Goal: Information Seeking & Learning: Learn about a topic

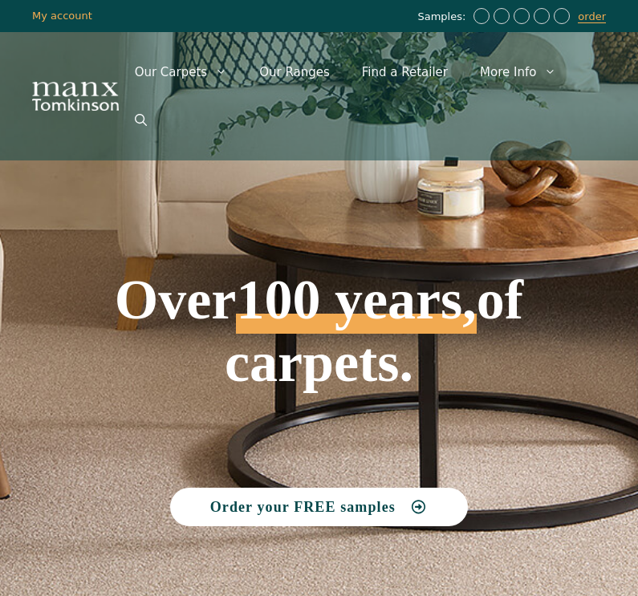
click at [163, 96] on link "Open Search Bar" at bounding box center [141, 120] width 44 height 48
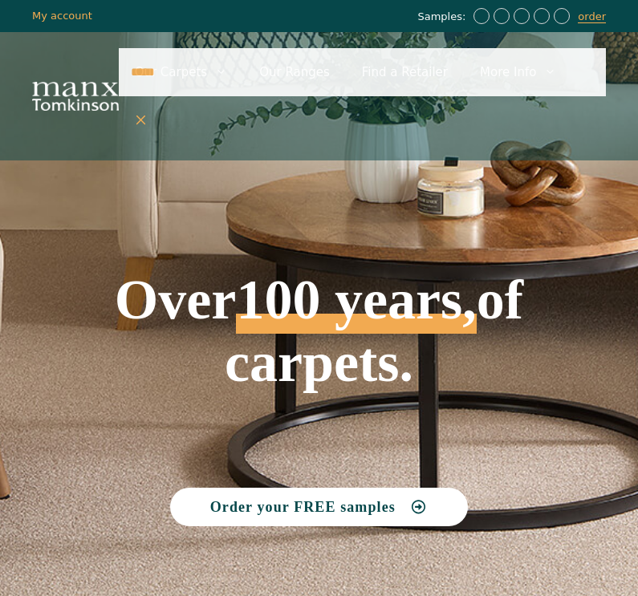
type input "*****"
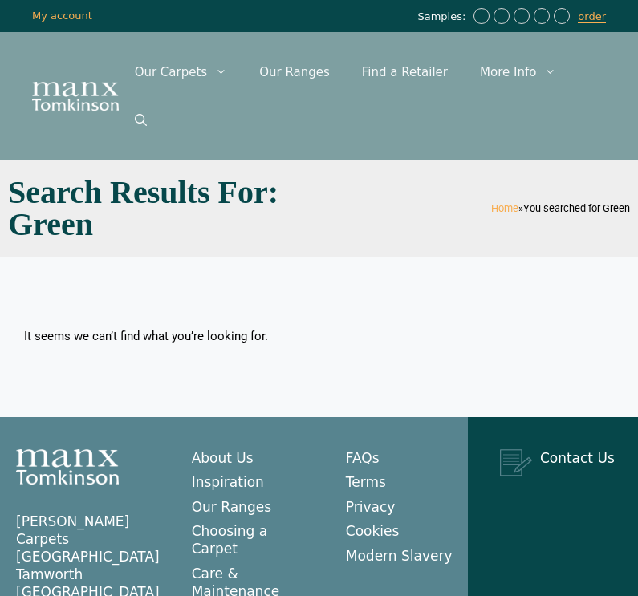
click at [282, 72] on link "Our Ranges" at bounding box center [294, 72] width 103 height 48
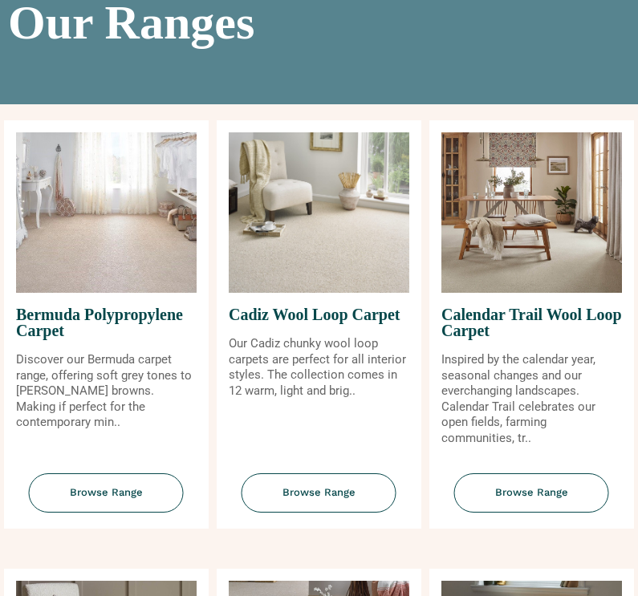
scroll to position [185, 0]
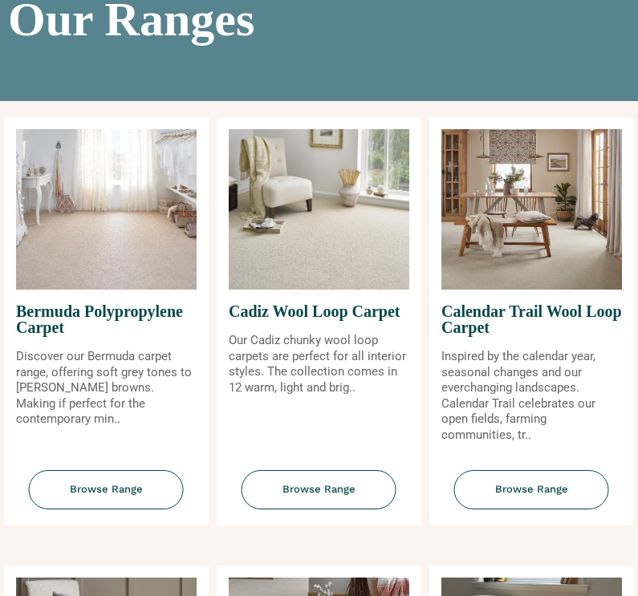
click at [286, 213] on img at bounding box center [319, 210] width 181 height 160
click at [281, 471] on span "Browse Range" at bounding box center [319, 490] width 155 height 39
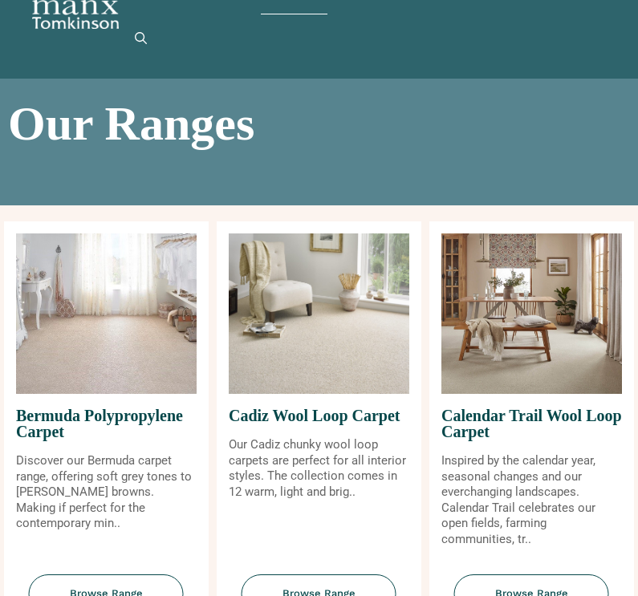
scroll to position [0, 0]
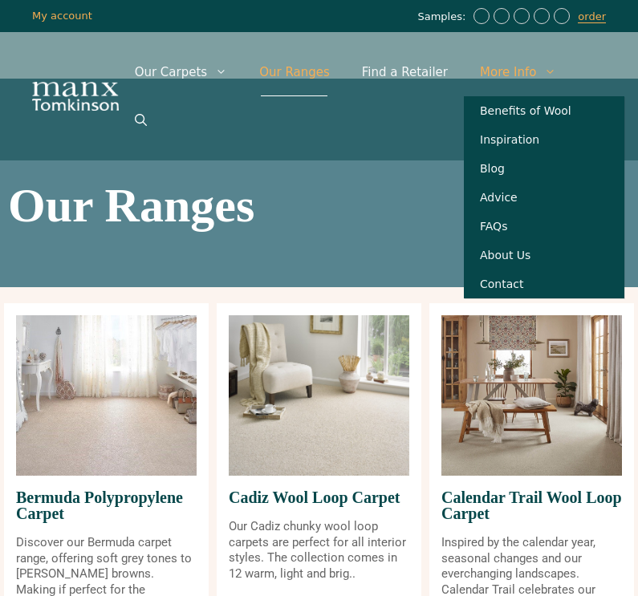
click at [266, 181] on h1 "Our Ranges" at bounding box center [319, 205] width 622 height 48
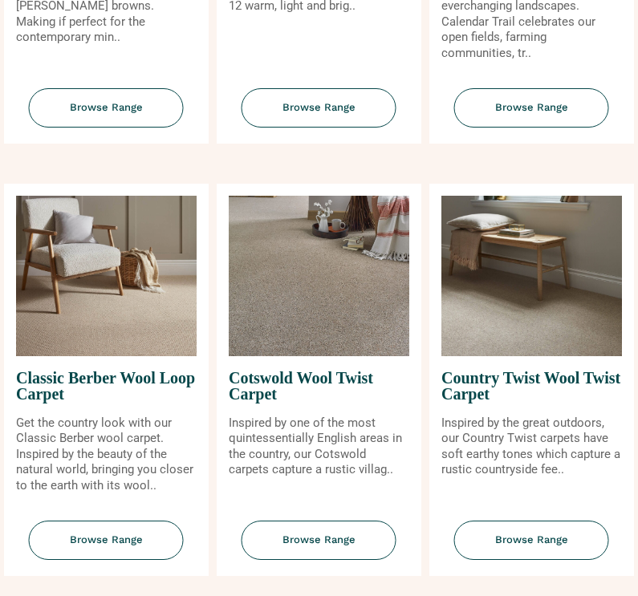
scroll to position [568, 0]
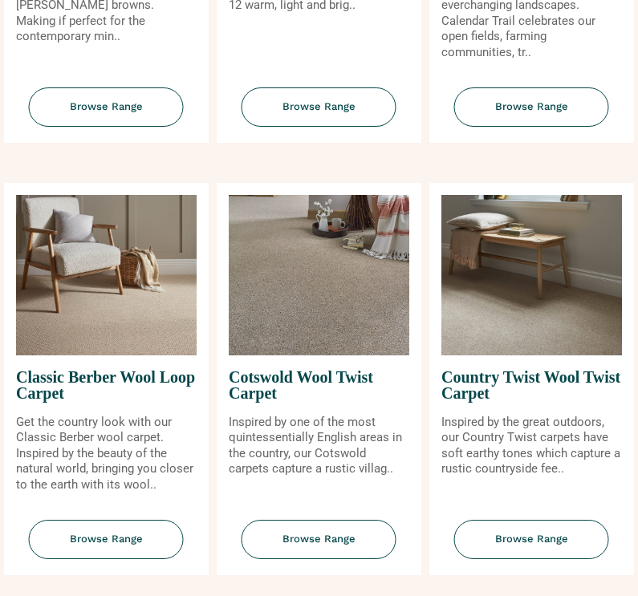
click at [266, 279] on img at bounding box center [319, 276] width 181 height 160
click at [285, 268] on img at bounding box center [319, 276] width 181 height 160
click at [286, 521] on span "Browse Range" at bounding box center [319, 540] width 155 height 39
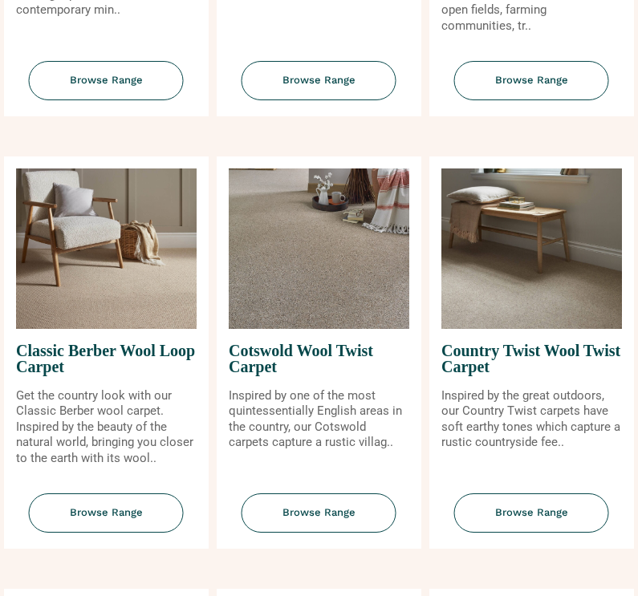
click at [491, 494] on span "Browse Range" at bounding box center [531, 513] width 155 height 39
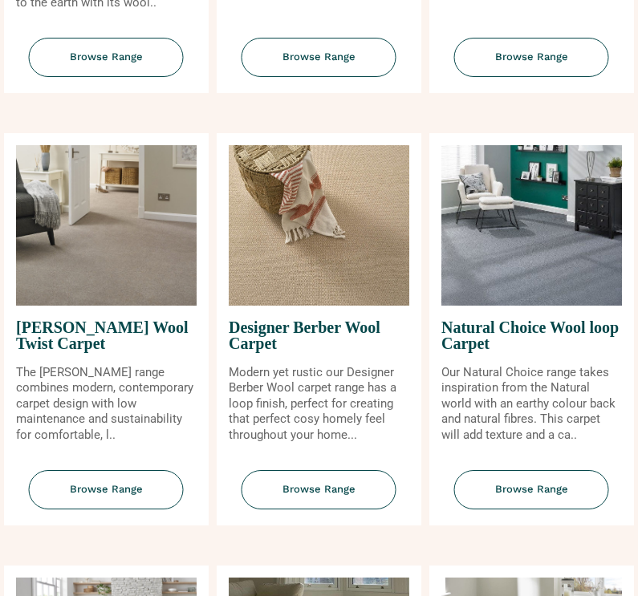
scroll to position [1056, 0]
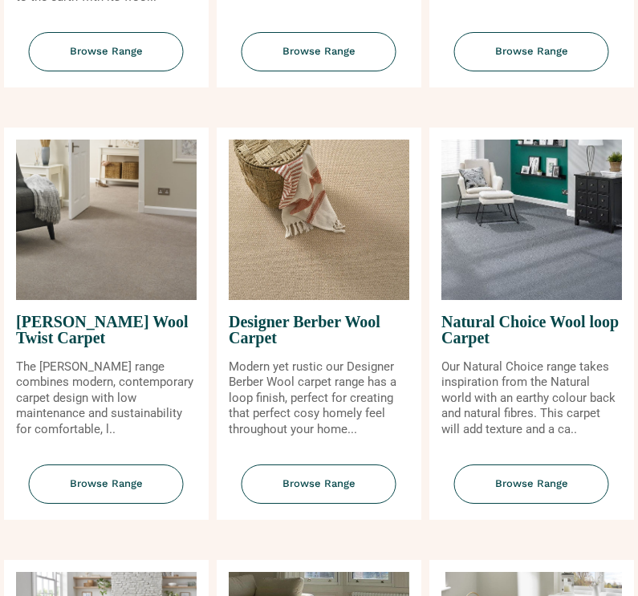
click at [77, 465] on span "Browse Range" at bounding box center [106, 484] width 155 height 39
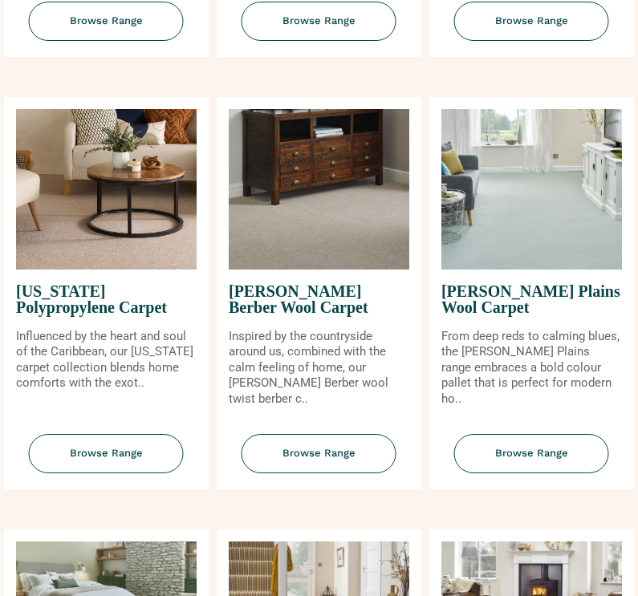
scroll to position [1966, 0]
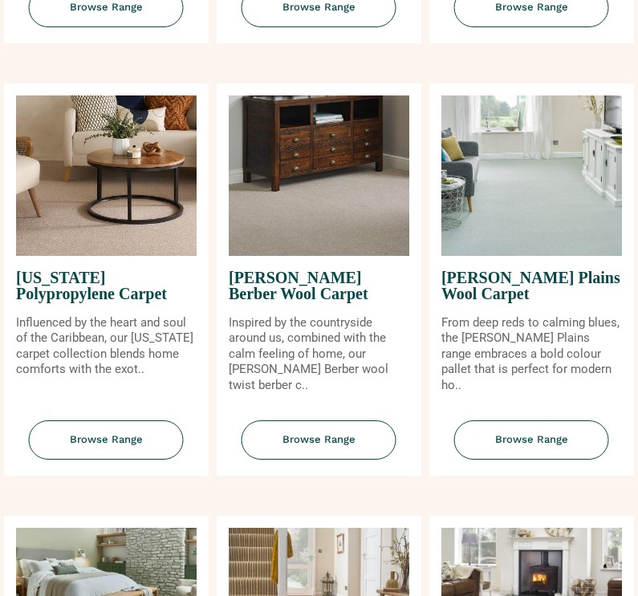
click at [59, 160] on img at bounding box center [106, 175] width 181 height 160
click at [99, 420] on span "Browse Range" at bounding box center [106, 439] width 155 height 39
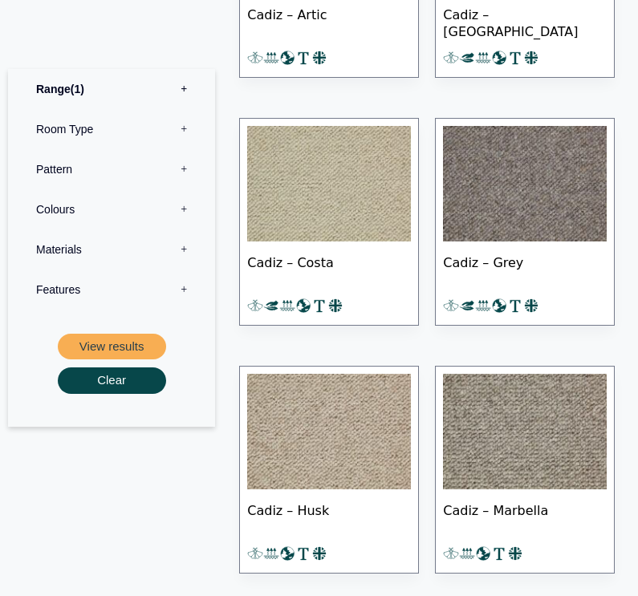
scroll to position [1155, 0]
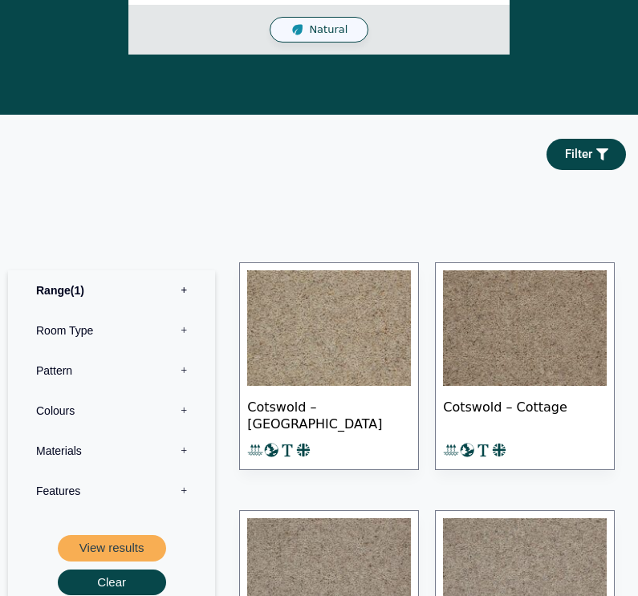
scroll to position [741, 0]
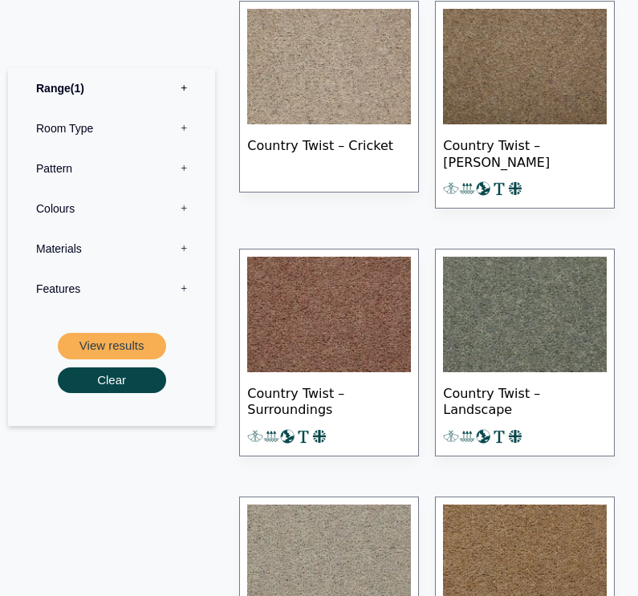
scroll to position [1064, 0]
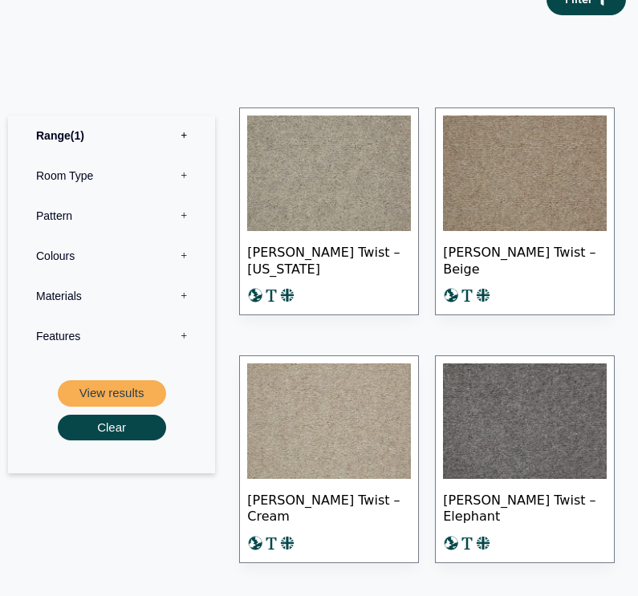
scroll to position [1004, 0]
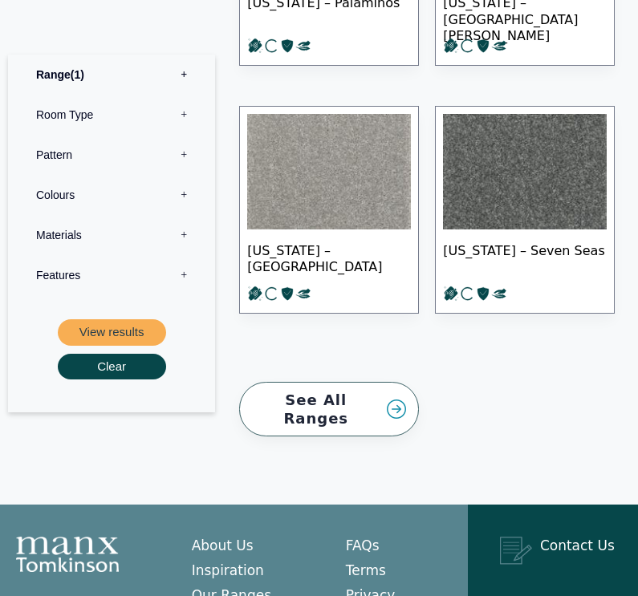
scroll to position [3147, 0]
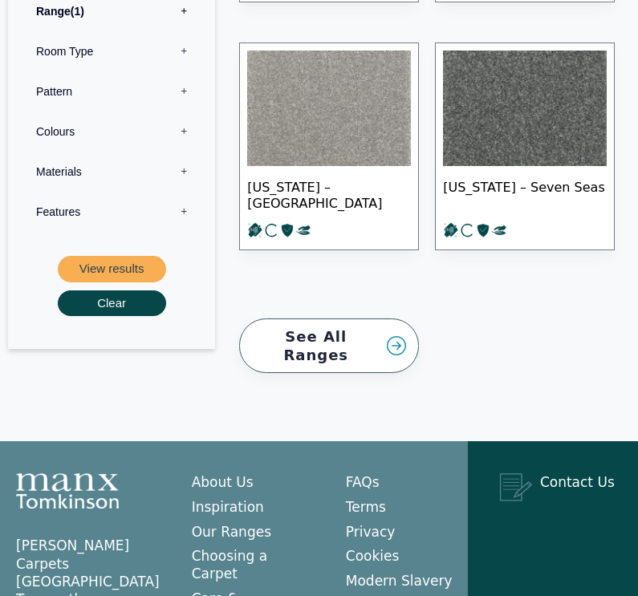
click at [264, 319] on link "See All Ranges" at bounding box center [329, 346] width 180 height 55
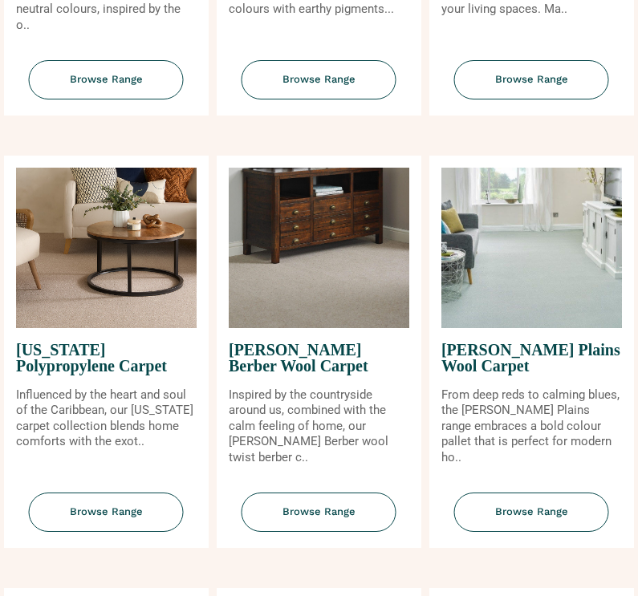
scroll to position [1894, 0]
click at [282, 493] on span "Browse Range" at bounding box center [319, 512] width 155 height 39
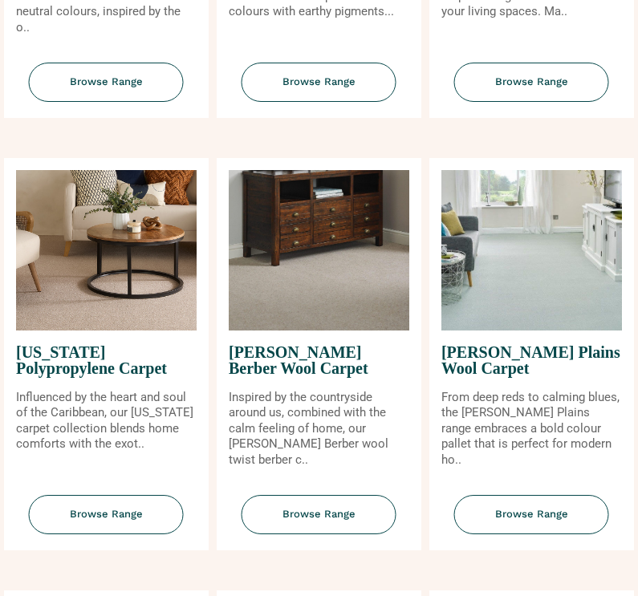
scroll to position [1914, 0]
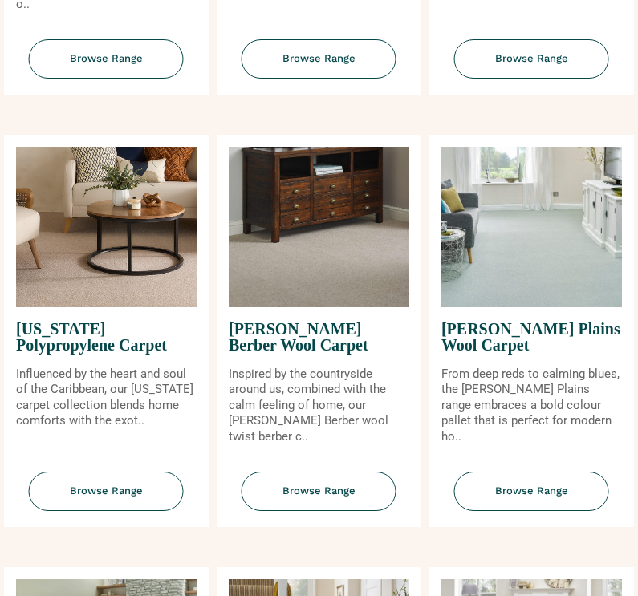
click at [497, 205] on img at bounding box center [531, 227] width 181 height 160
click at [498, 472] on span "Browse Range" at bounding box center [531, 491] width 155 height 39
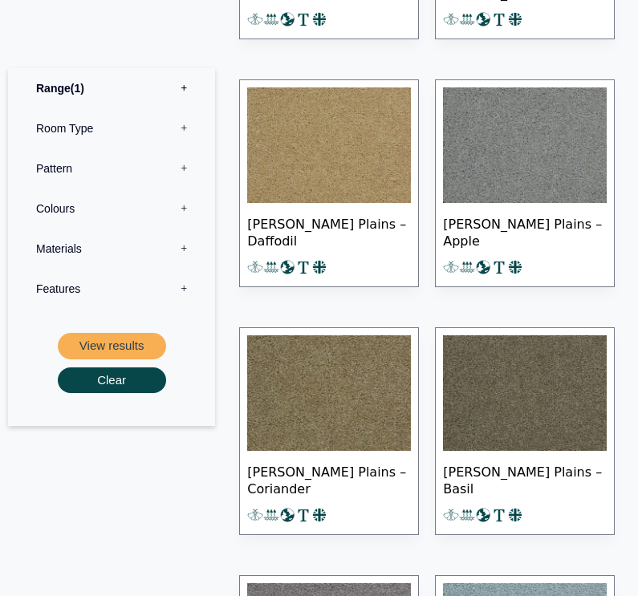
scroll to position [2819, 0]
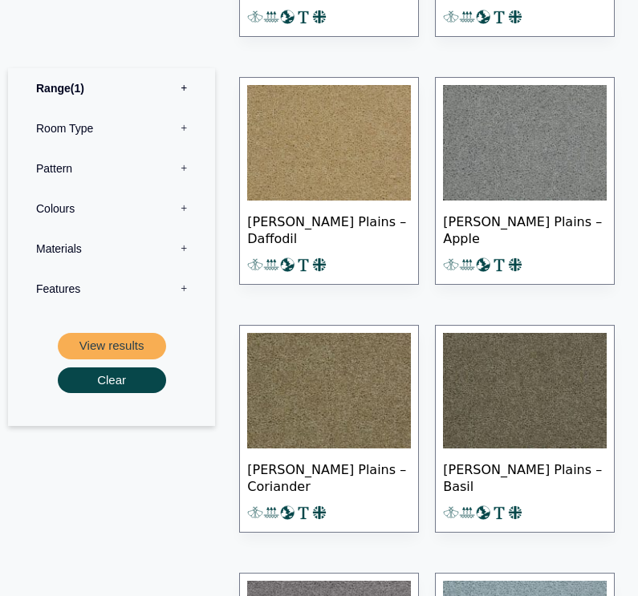
click at [487, 352] on img at bounding box center [525, 392] width 164 height 116
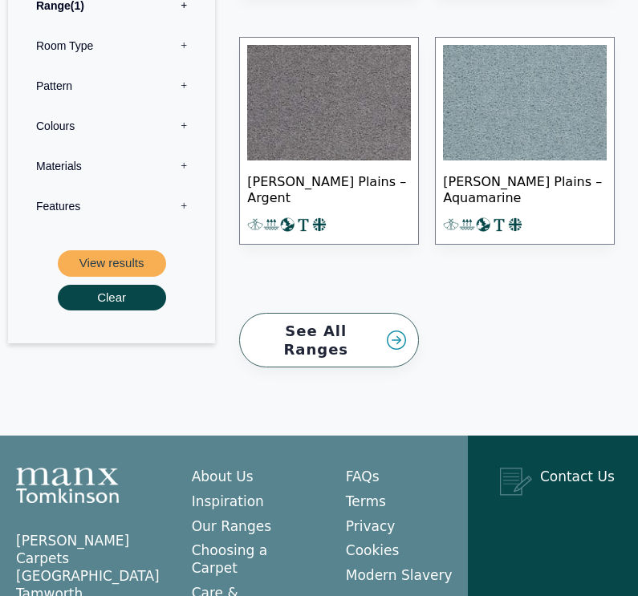
scroll to position [3373, 0]
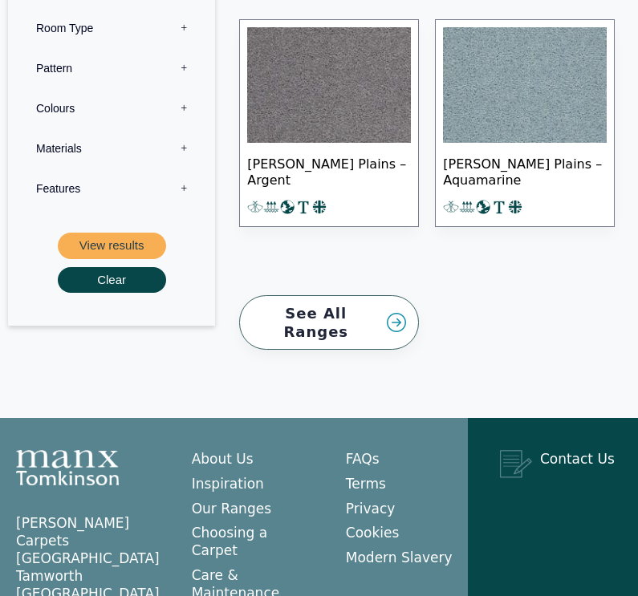
click at [277, 296] on link "See All Ranges" at bounding box center [329, 323] width 180 height 55
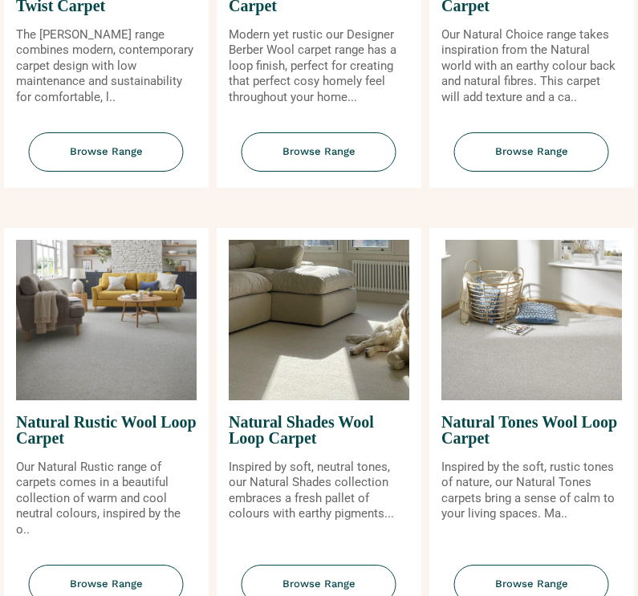
scroll to position [1373, 0]
